Goal: Navigation & Orientation: Find specific page/section

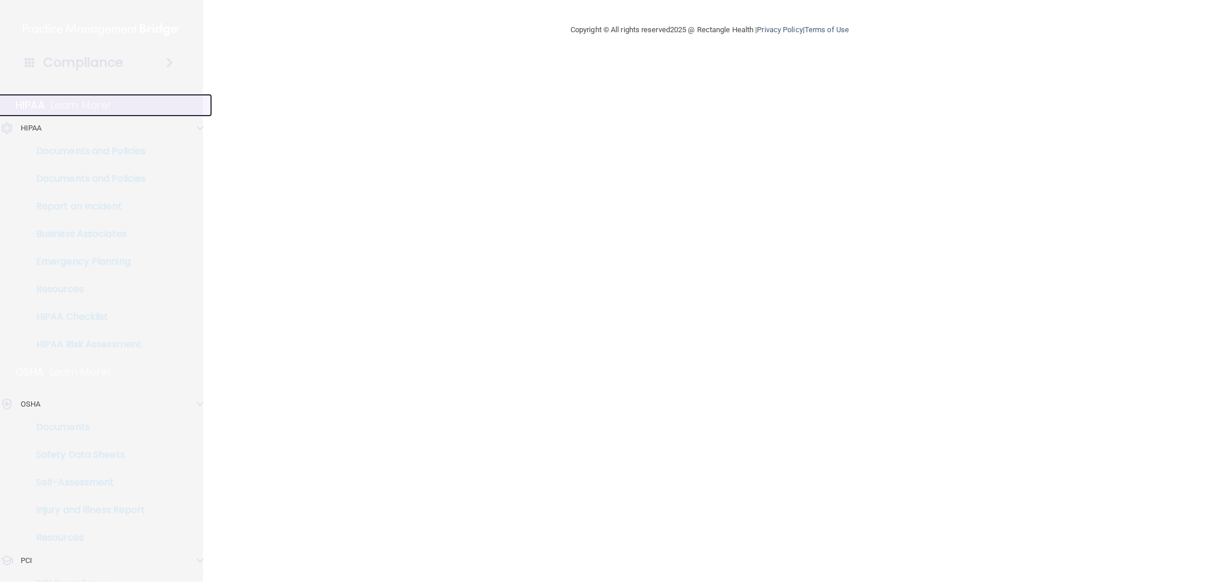
click at [25, 98] on p "HIPAA" at bounding box center [30, 105] width 29 height 14
